Goal: Information Seeking & Learning: Learn about a topic

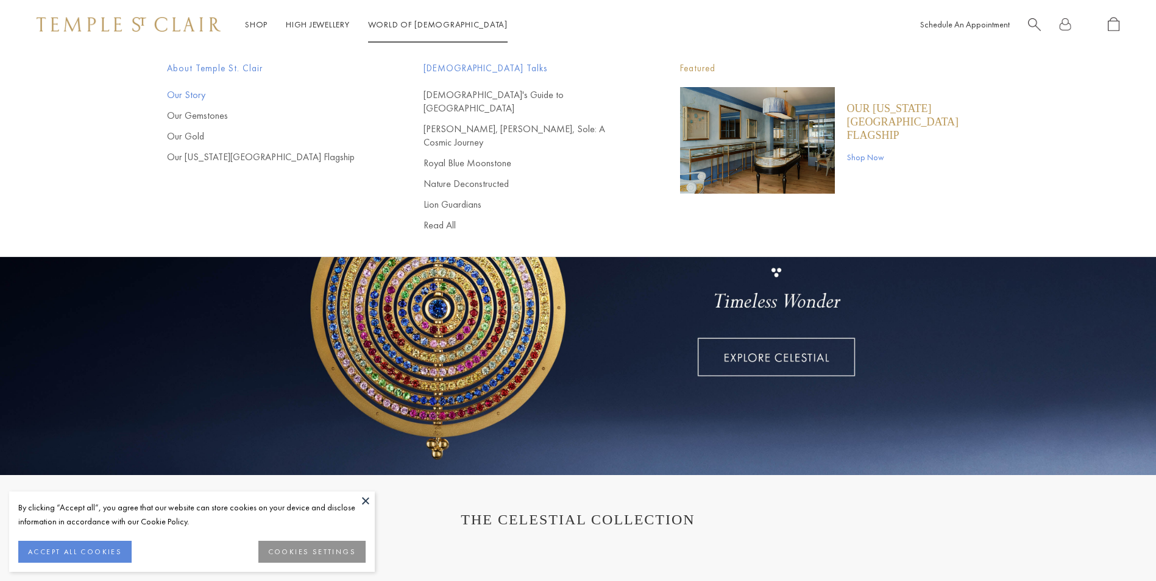
click at [191, 96] on link "Our Story" at bounding box center [271, 94] width 208 height 13
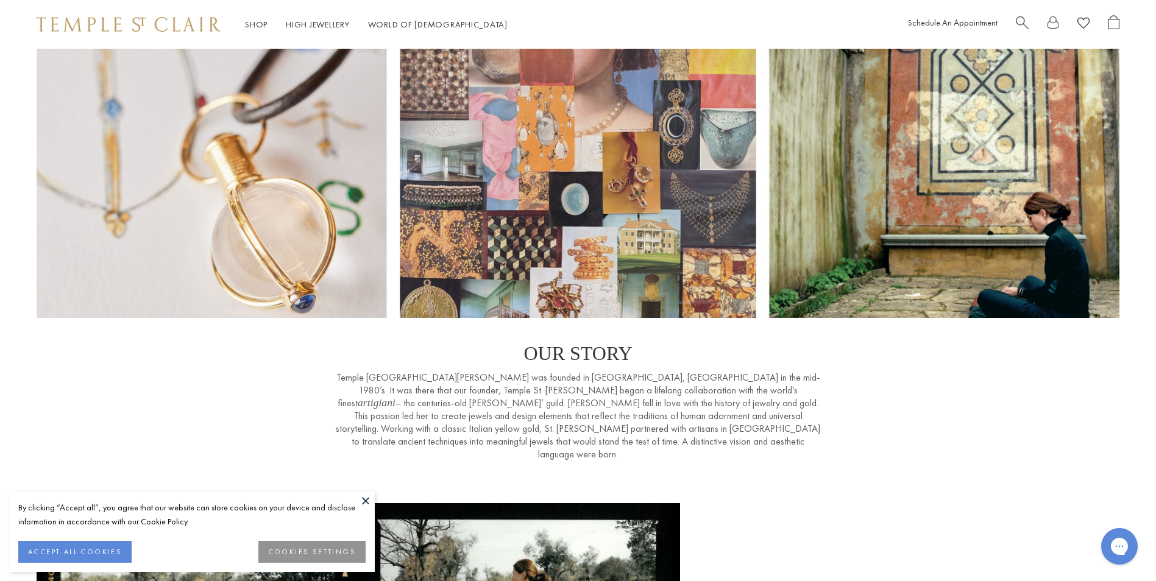
scroll to position [122, 0]
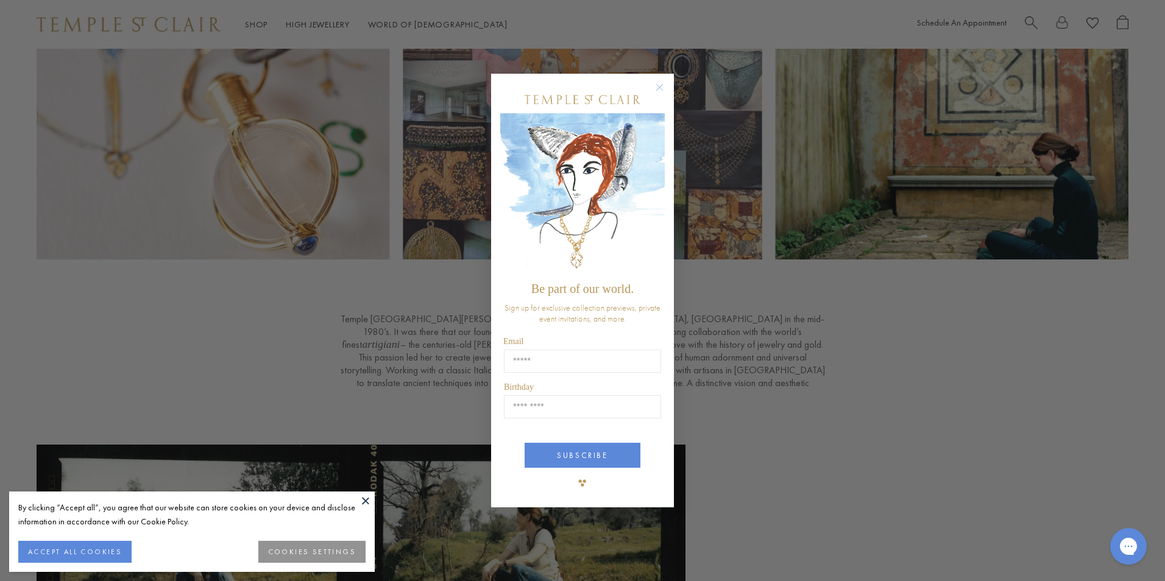
click at [658, 86] on icon "Close dialog" at bounding box center [660, 88] width 6 height 6
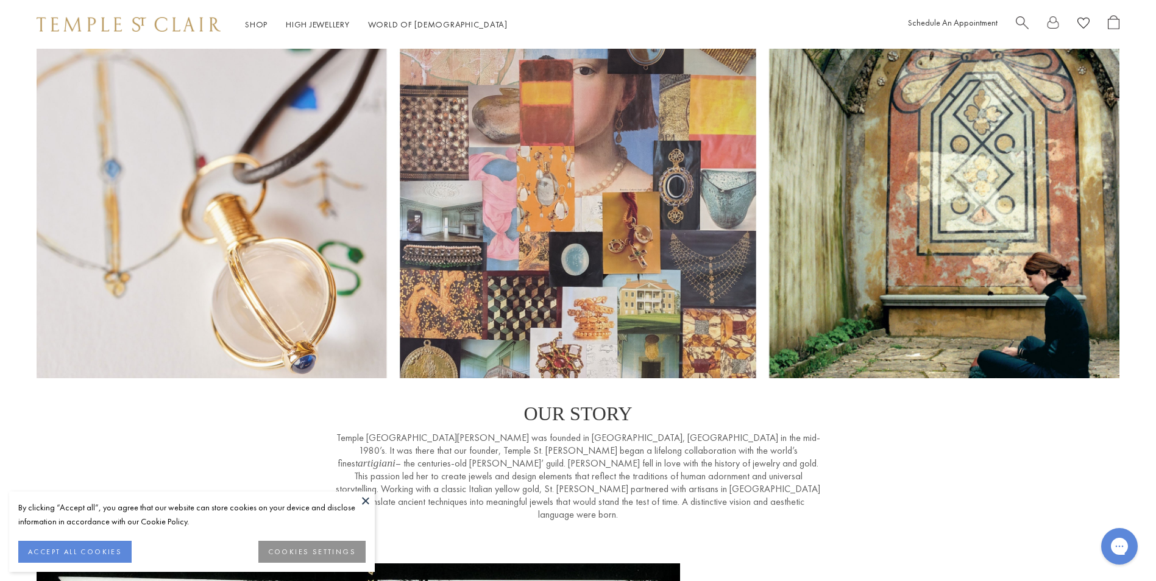
scroll to position [0, 0]
click at [364, 500] on button at bounding box center [365, 501] width 18 height 18
